Goal: Information Seeking & Learning: Learn about a topic

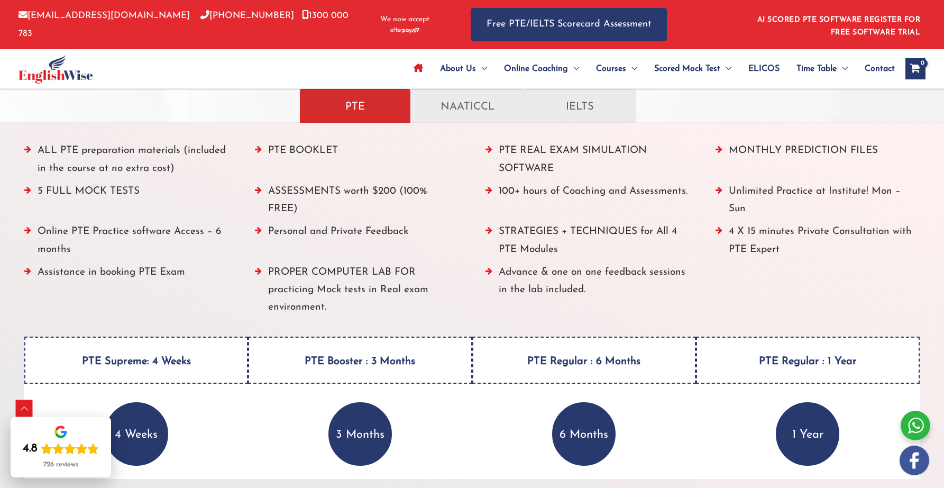
scroll to position [963, 0]
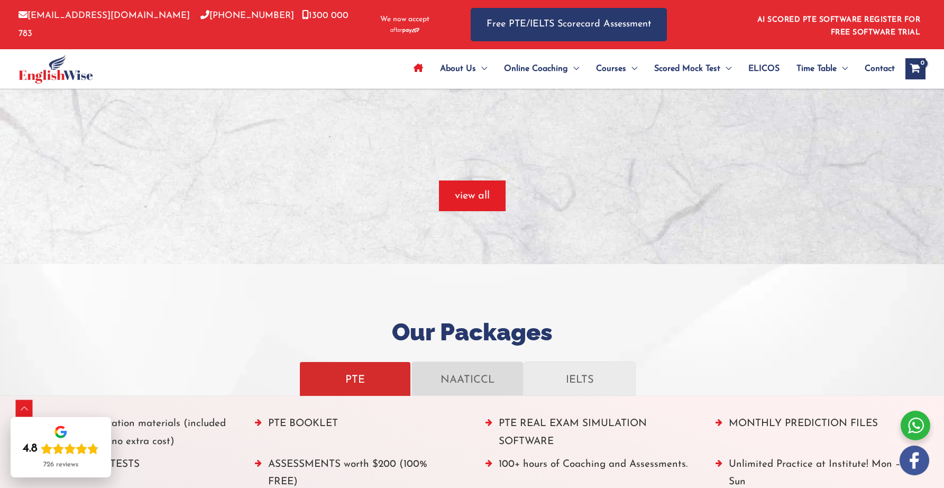
click at [472, 377] on p "NAATICCL" at bounding box center [467, 378] width 89 height 19
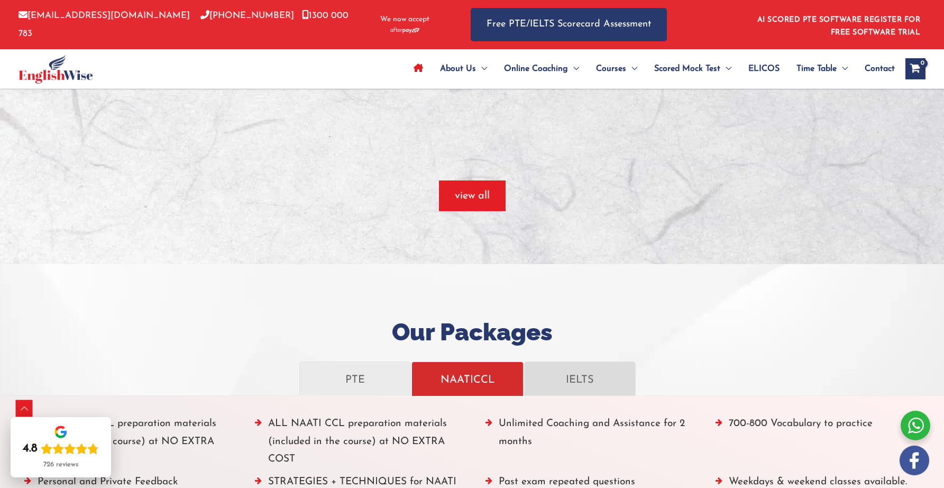
click at [591, 386] on p "IELTS" at bounding box center [579, 378] width 89 height 19
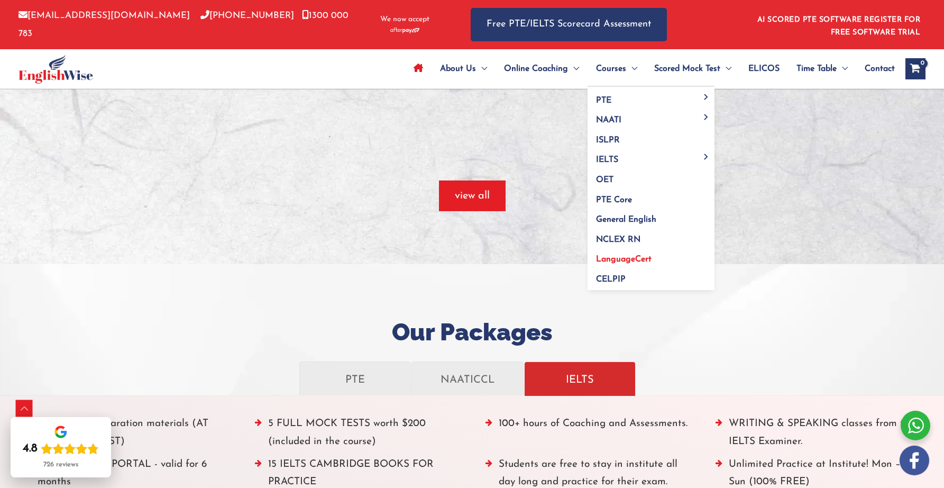
click at [633, 253] on link "LanguageCert" at bounding box center [651, 256] width 127 height 20
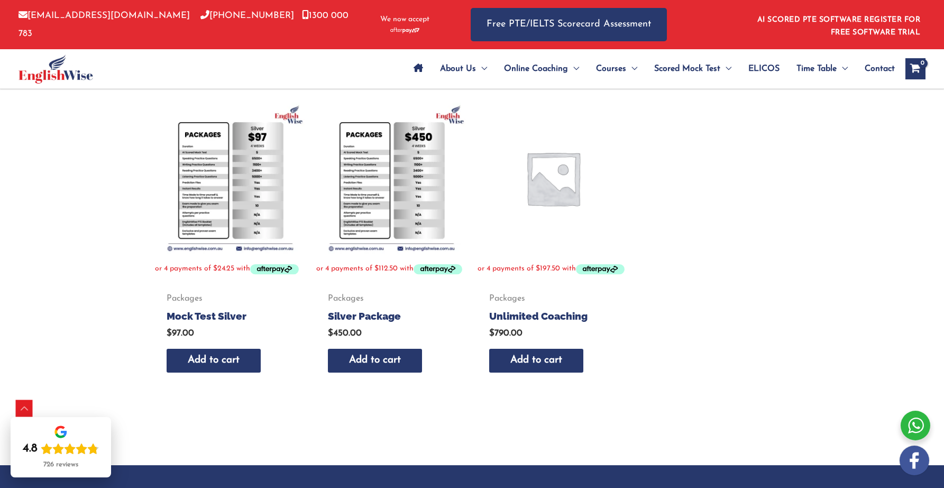
scroll to position [488, 0]
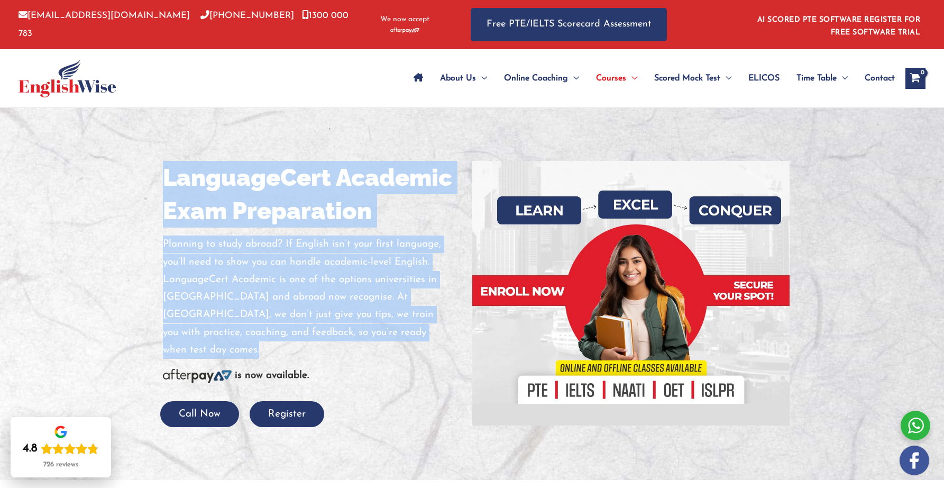
drag, startPoint x: 285, startPoint y: 315, endPoint x: 115, endPoint y: 258, distance: 179.5
click at [155, 258] on div "LanguageCert Academic Exam Preparation Planning to study abroad? If English isn…" at bounding box center [472, 294] width 635 height 372
click at [140, 260] on div at bounding box center [472, 294] width 944 height 372
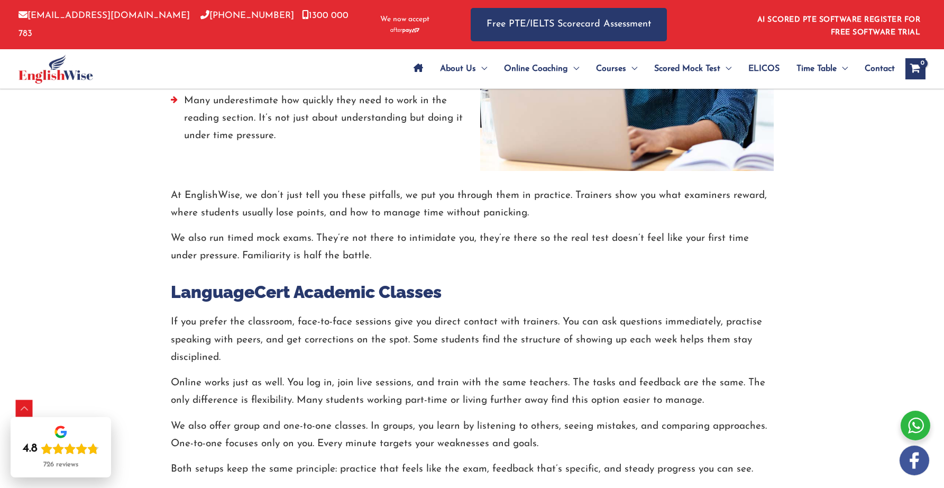
scroll to position [1911, 0]
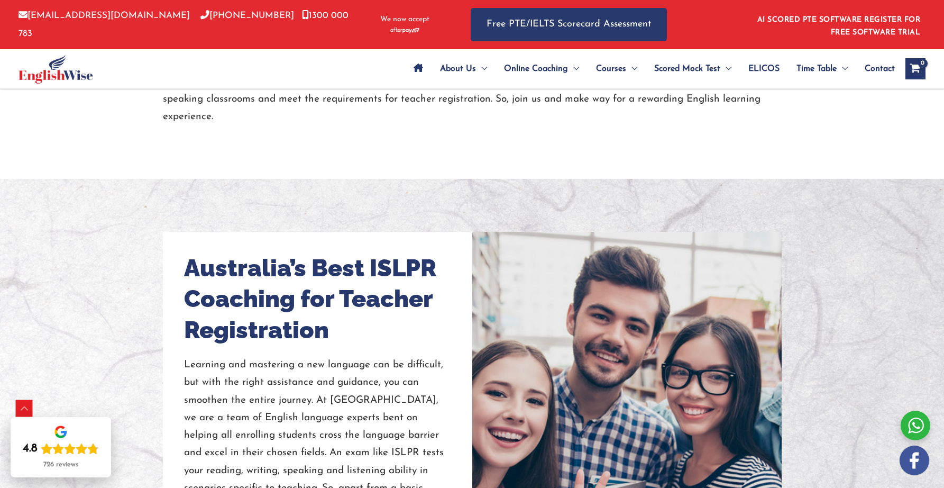
scroll to position [793, 0]
